Goal: Information Seeking & Learning: Learn about a topic

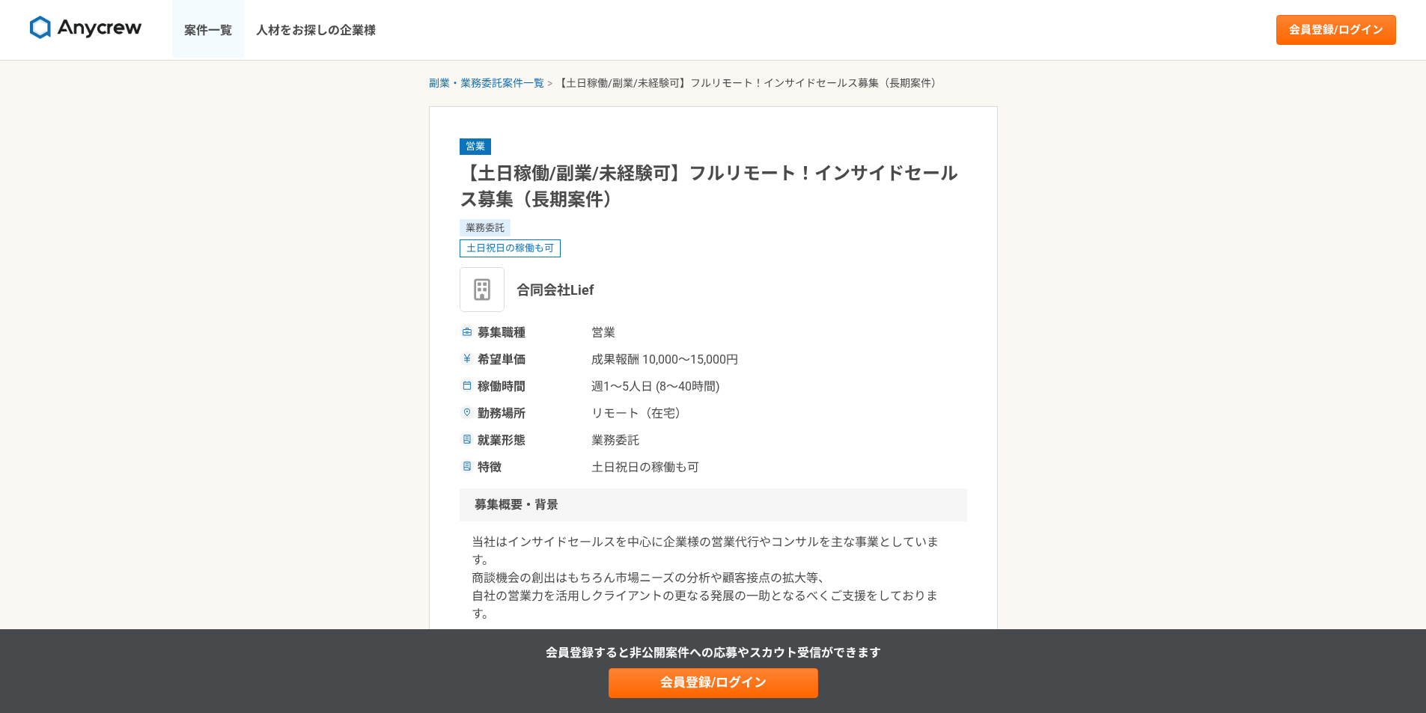
click at [186, 37] on link "案件一覧" at bounding box center [208, 30] width 72 height 60
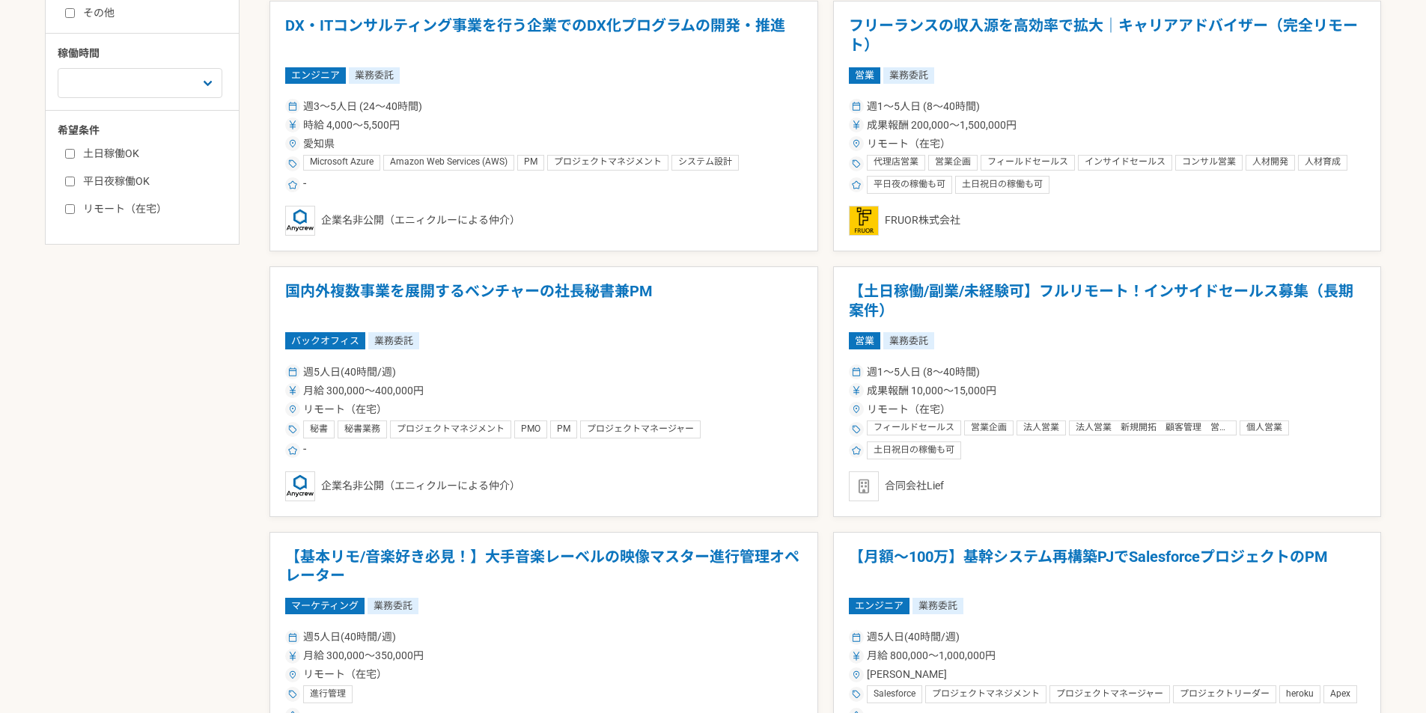
scroll to position [823, 0]
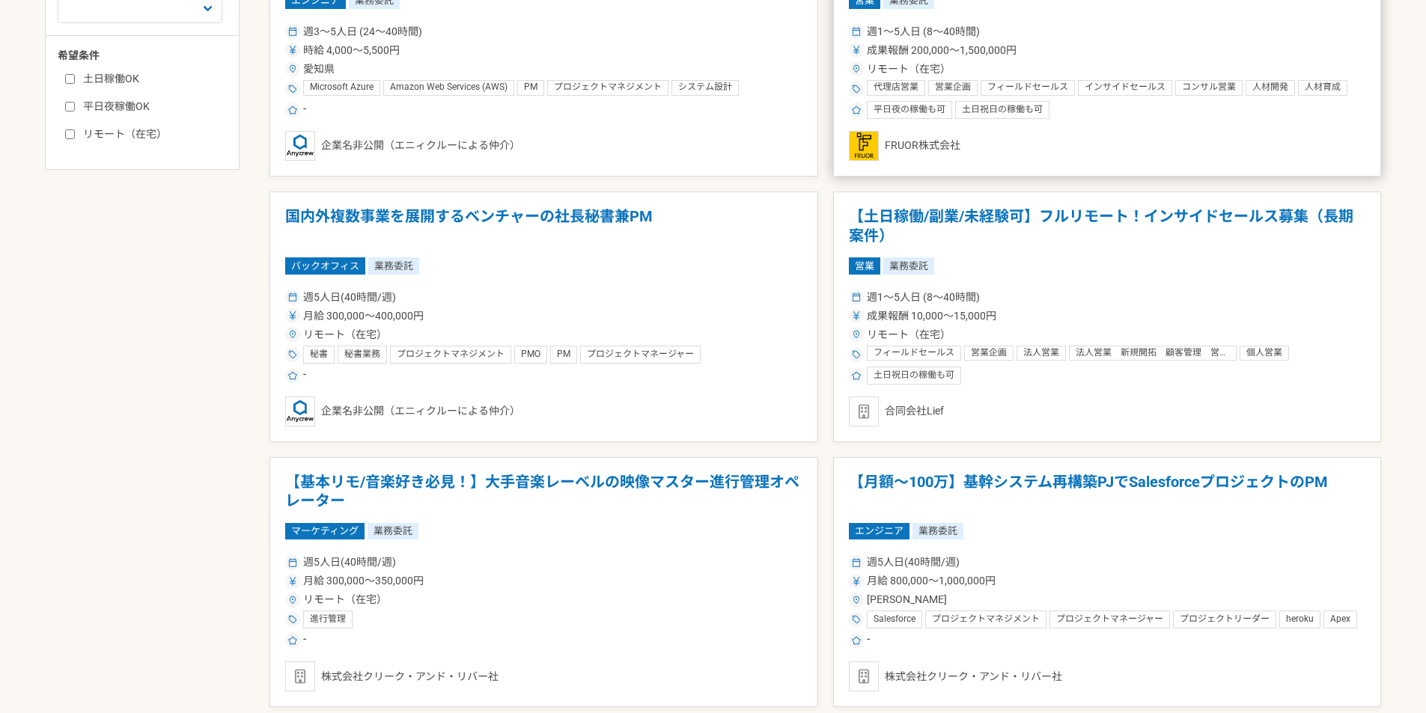
click at [1105, 90] on span "インサイドセールス" at bounding box center [1125, 88] width 81 height 12
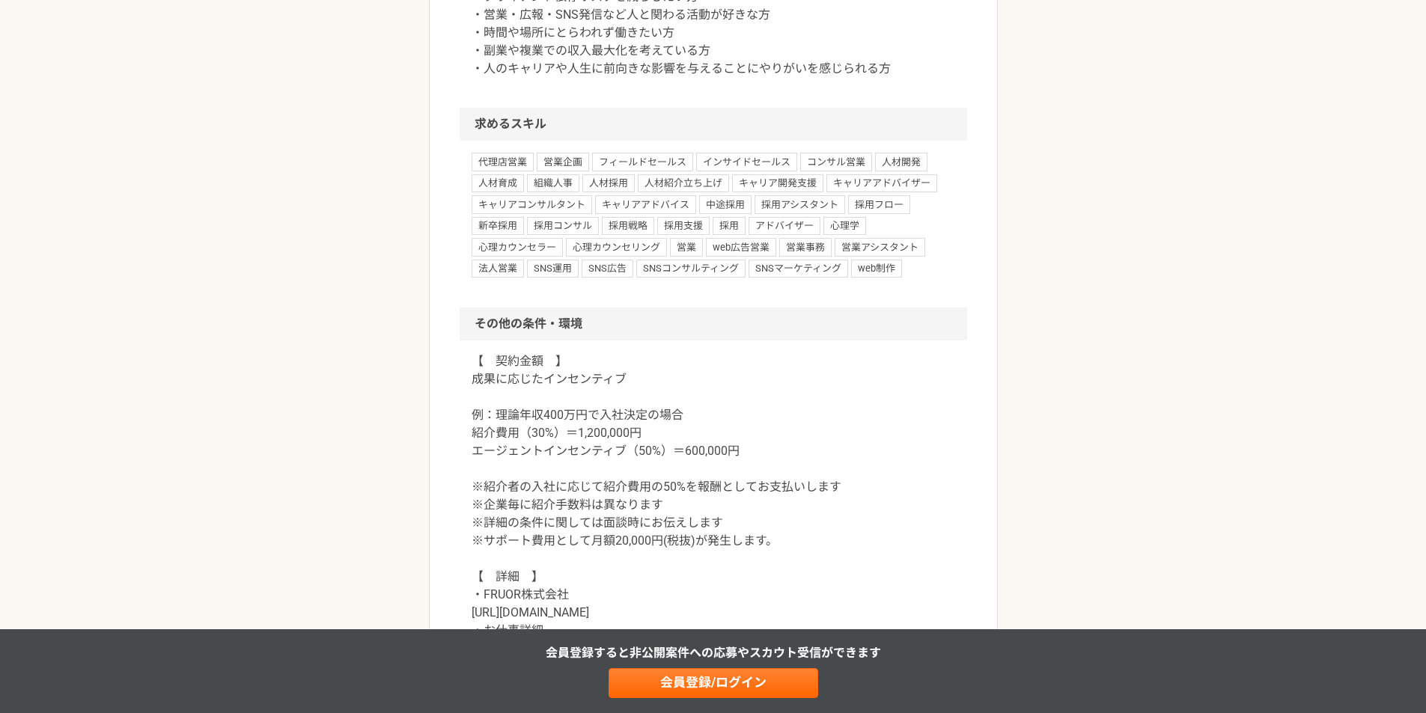
scroll to position [1048, 0]
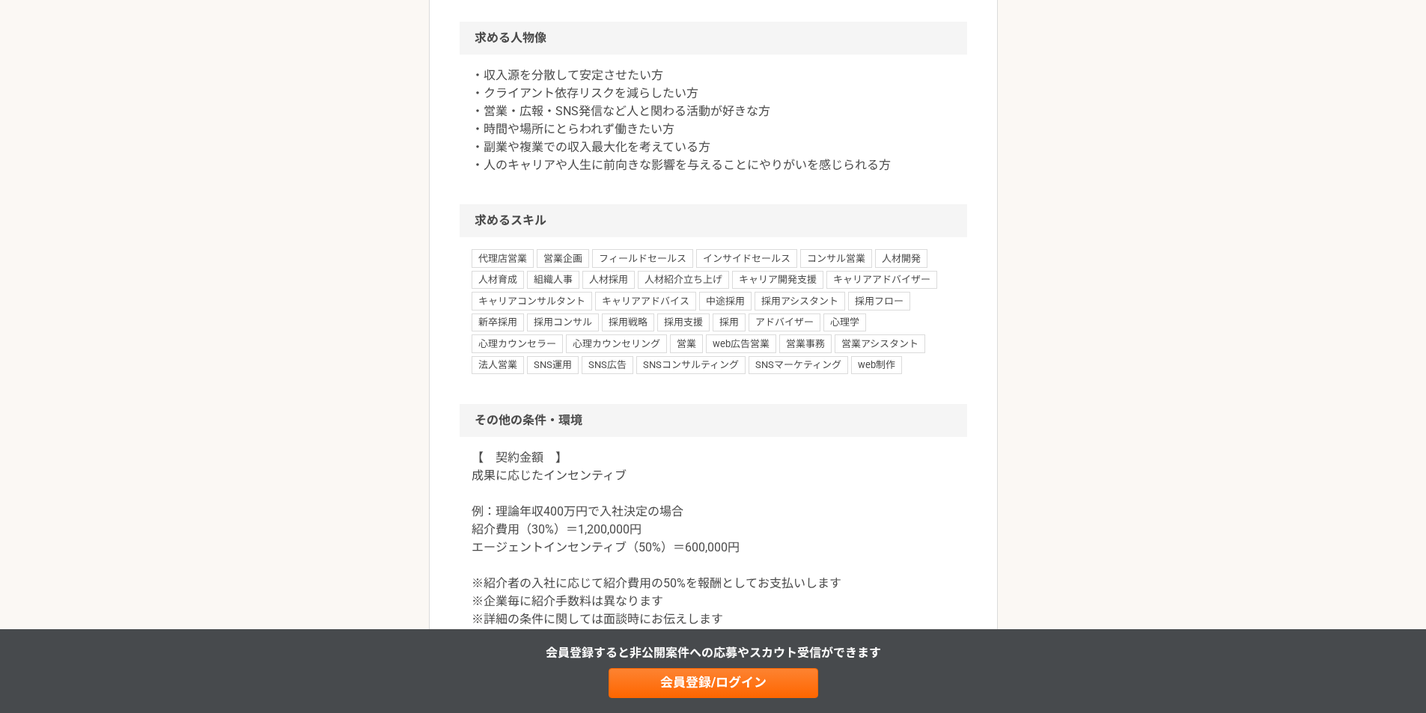
click at [730, 255] on span "インサイドセールス" at bounding box center [746, 258] width 101 height 18
drag, startPoint x: 697, startPoint y: 256, endPoint x: 789, endPoint y: 257, distance: 92.1
click at [789, 257] on span "インサイドセールス" at bounding box center [746, 258] width 101 height 18
copy span "インサイドセールス"
click at [789, 257] on span "インサイドセールス" at bounding box center [746, 258] width 101 height 18
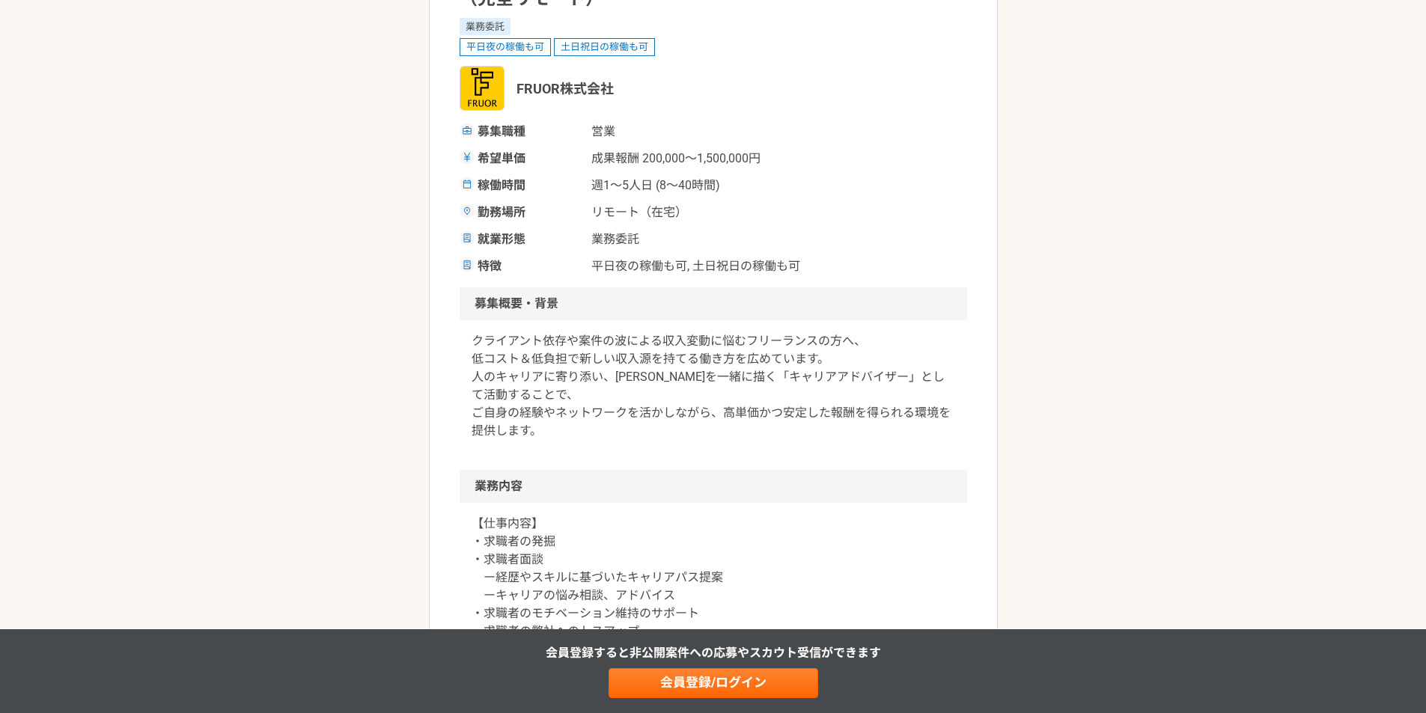
scroll to position [75, 0]
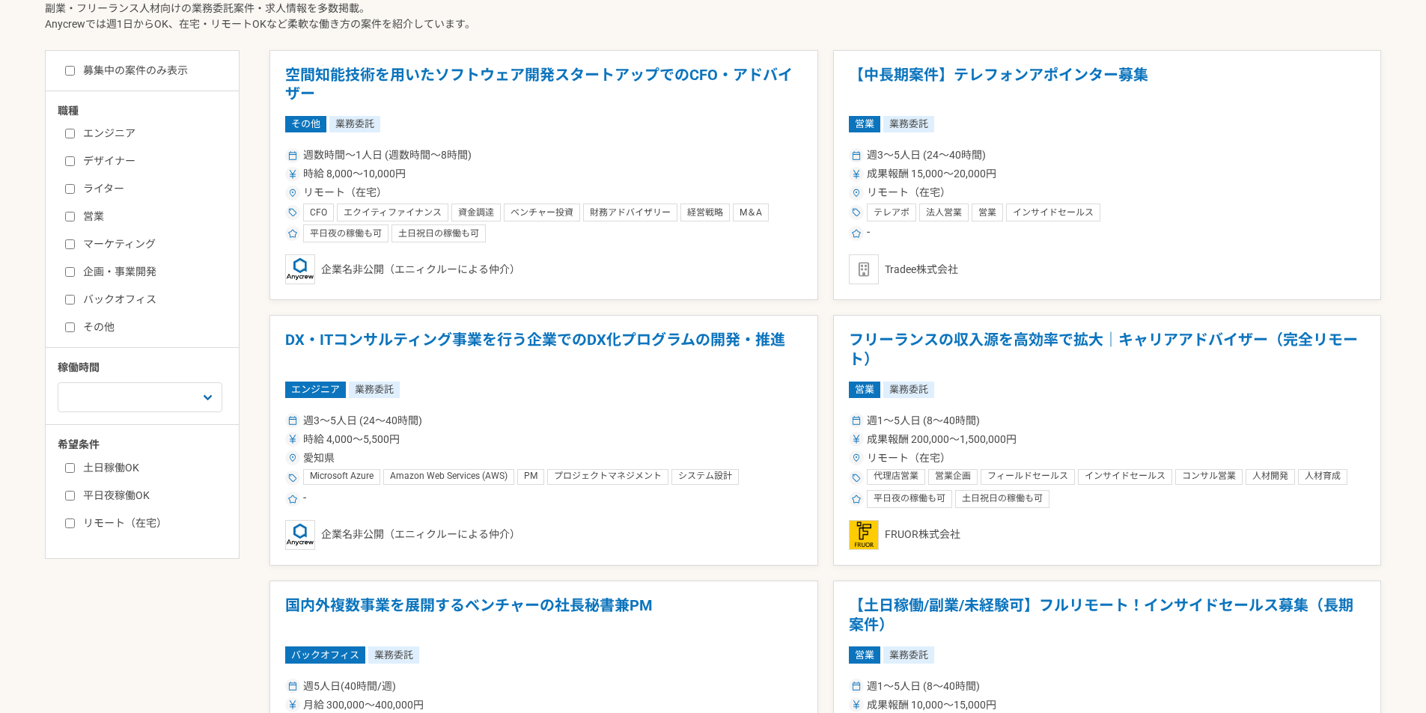
scroll to position [449, 0]
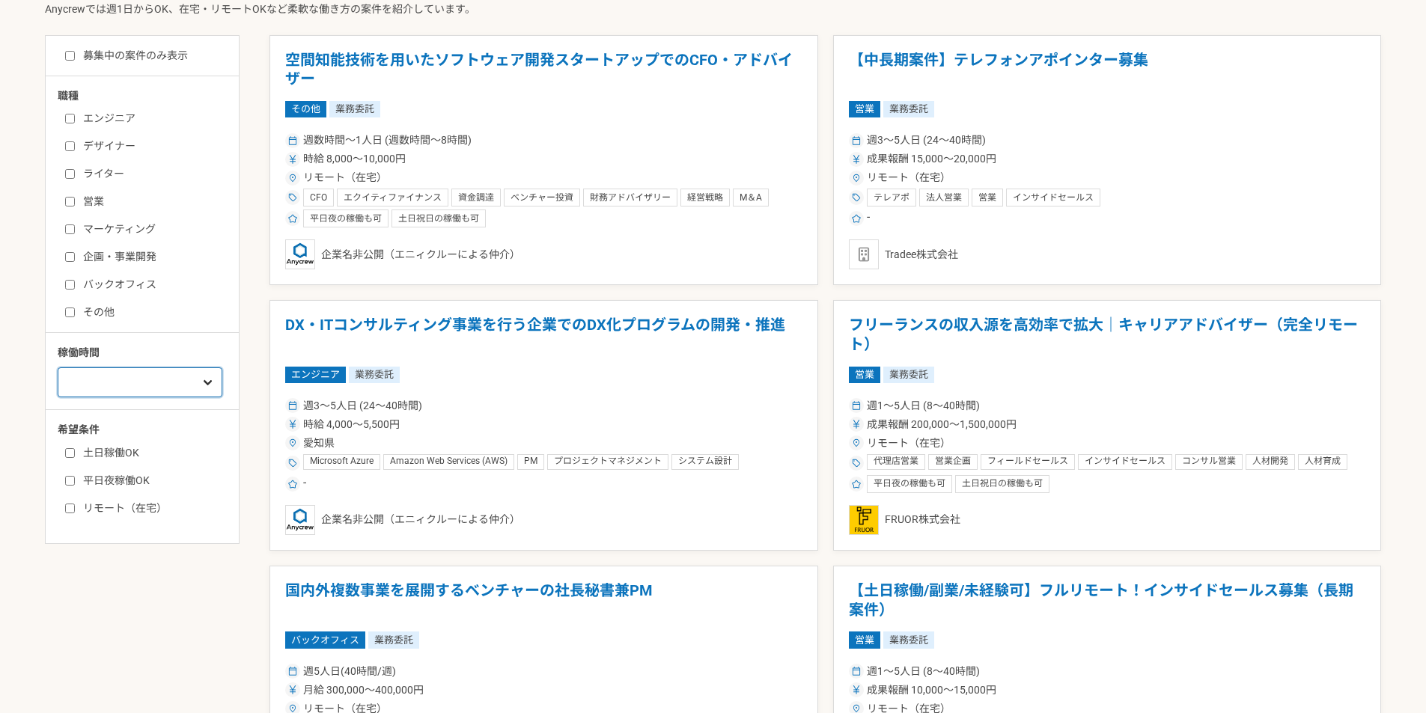
click at [173, 380] on select "週1人日（8時間）以下 週2人日（16時間）以下 週3人日（24時間）以下 週4人日（32時間）以下 週5人日（40時間）以下" at bounding box center [140, 383] width 165 height 30
drag, startPoint x: 173, startPoint y: 383, endPoint x: 157, endPoint y: 387, distance: 16.2
click at [172, 383] on select "週1人日（8時間）以下 週2人日（16時間）以下 週3人日（24時間）以下 週4人日（32時間）以下 週5人日（40時間）以下" at bounding box center [140, 383] width 165 height 30
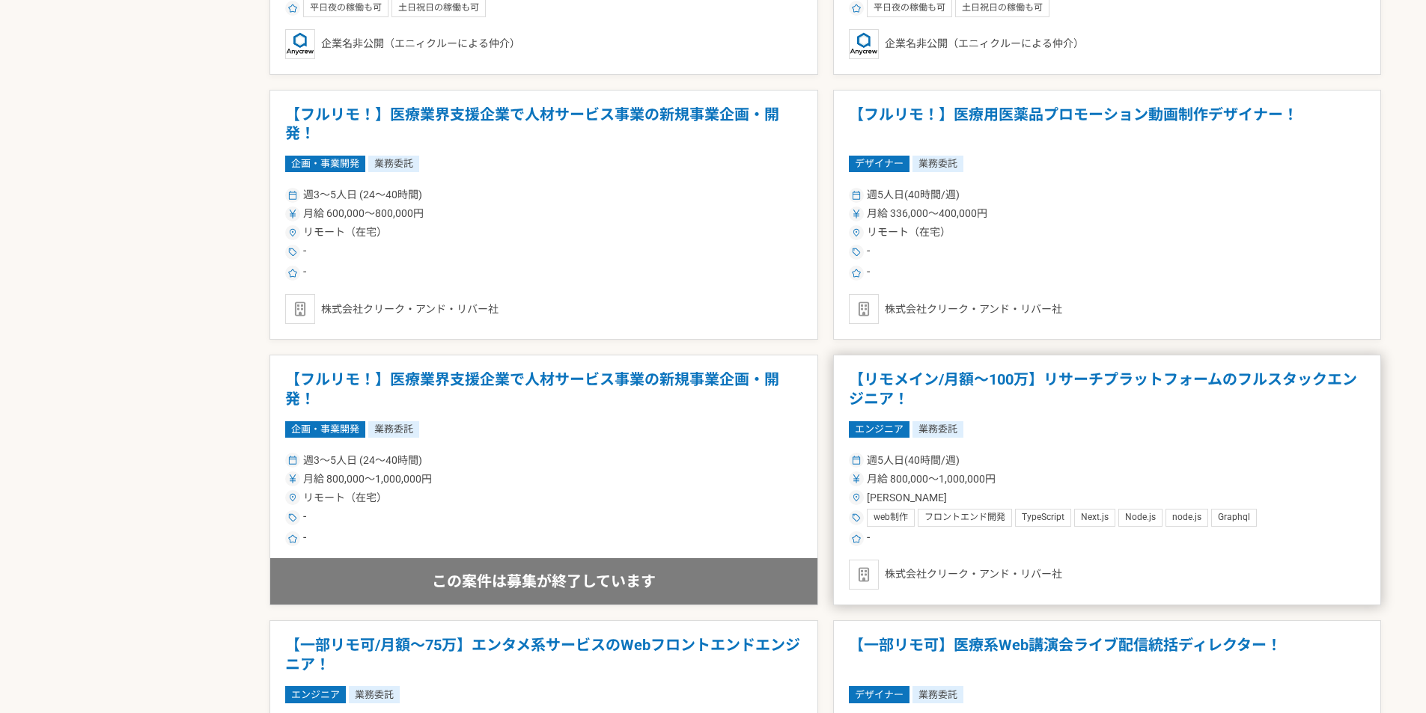
scroll to position [1497, 0]
